Goal: Check status: Check status

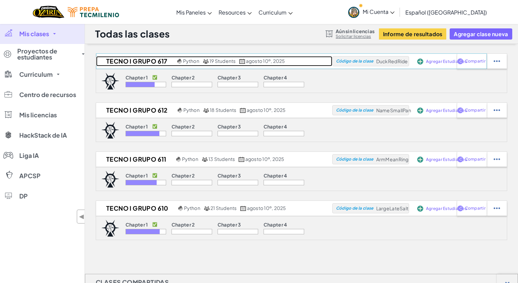
click at [141, 59] on h2 "Tecno I Grupo 617" at bounding box center [135, 61] width 79 height 10
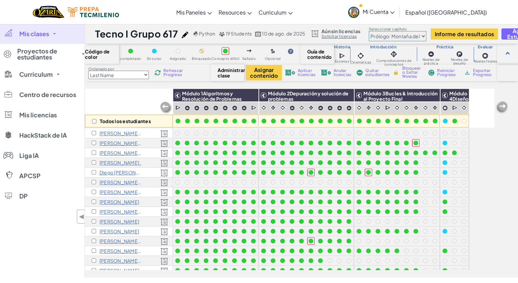
click at [169, 72] on span "Refrescar Progreso" at bounding box center [173, 73] width 21 height 8
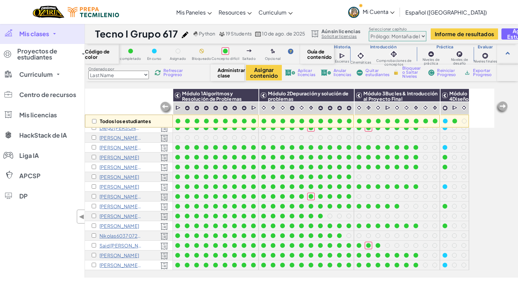
click at [174, 67] on div "Ordenado por Last Name first Name Progress (High to Low) Progress (Low to Hight…" at bounding box center [147, 72] width 125 height 13
click at [160, 73] on img at bounding box center [158, 73] width 6 height 6
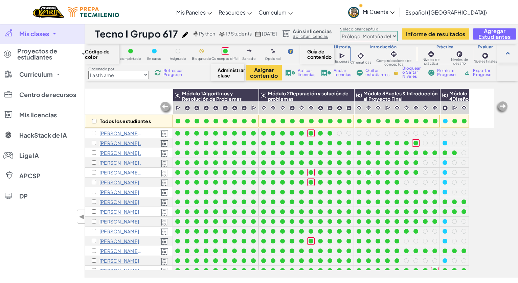
click at [172, 69] on span "Refrescar Progreso" at bounding box center [173, 73] width 21 height 8
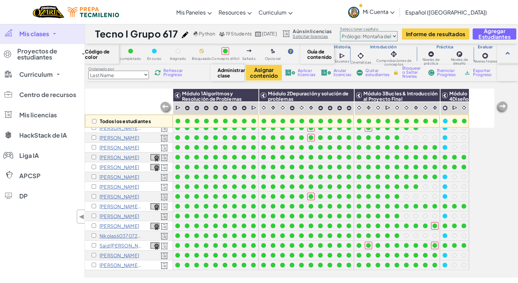
scroll to position [1, 0]
